Goal: Obtain resource: Obtain resource

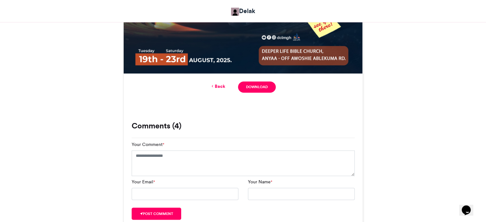
scroll to position [447, 0]
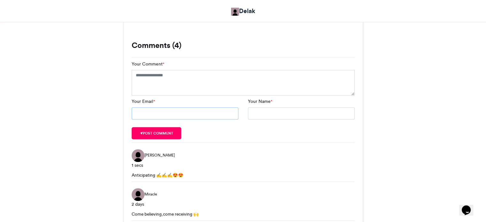
click at [207, 113] on input "Your Email *" at bounding box center [185, 113] width 107 height 12
type input "**********"
click at [161, 82] on textarea "Your Comment *" at bounding box center [243, 83] width 223 height 26
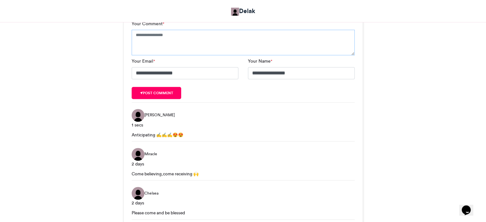
scroll to position [424, 0]
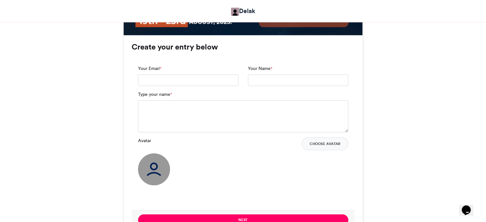
scroll to position [424, 0]
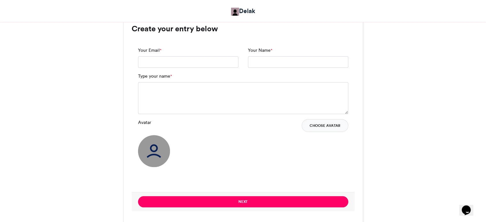
click at [320, 125] on button "Choose Avatar" at bounding box center [325, 125] width 47 height 13
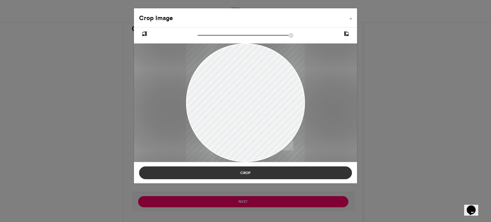
click at [245, 173] on button "Crop" at bounding box center [245, 173] width 213 height 13
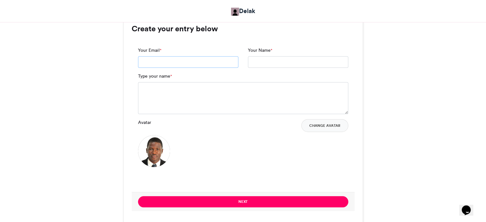
click at [153, 62] on input "Your Email *" at bounding box center [188, 62] width 100 height 12
type input "**********"
click at [163, 85] on textarea "Type your name *" at bounding box center [243, 98] width 210 height 32
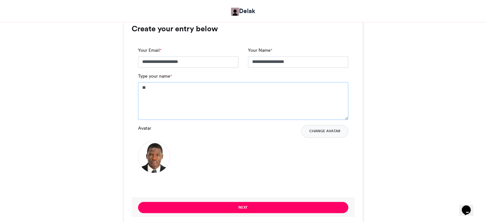
type textarea "*"
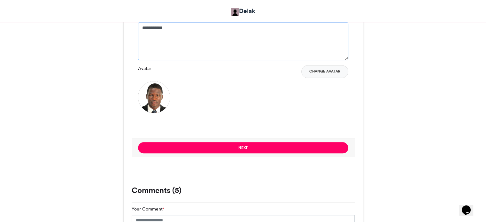
scroll to position [487, 0]
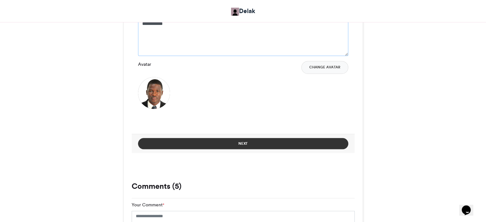
type textarea "**********"
click at [248, 143] on button "Next" at bounding box center [243, 143] width 210 height 11
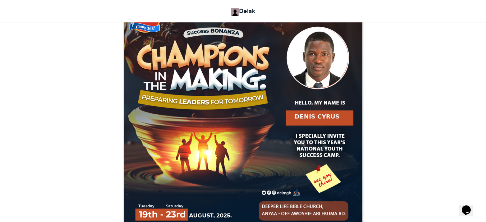
scroll to position [288, 0]
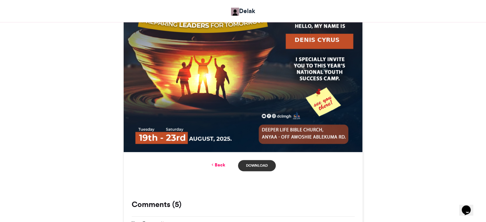
click at [258, 166] on link "Download" at bounding box center [256, 165] width 37 height 11
